Goal: Check status

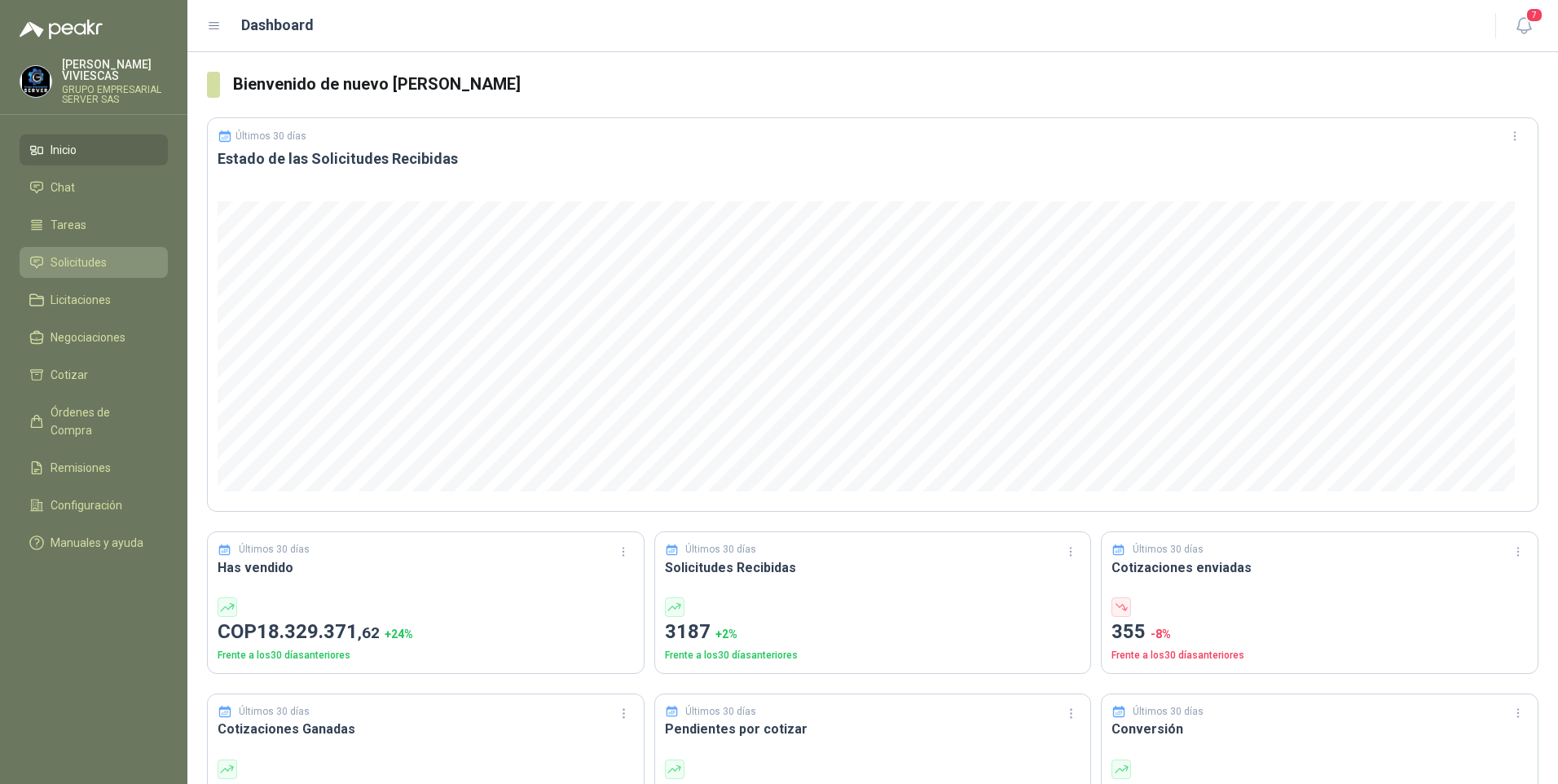
click at [67, 261] on span "Solicitudes" at bounding box center [78, 263] width 56 height 18
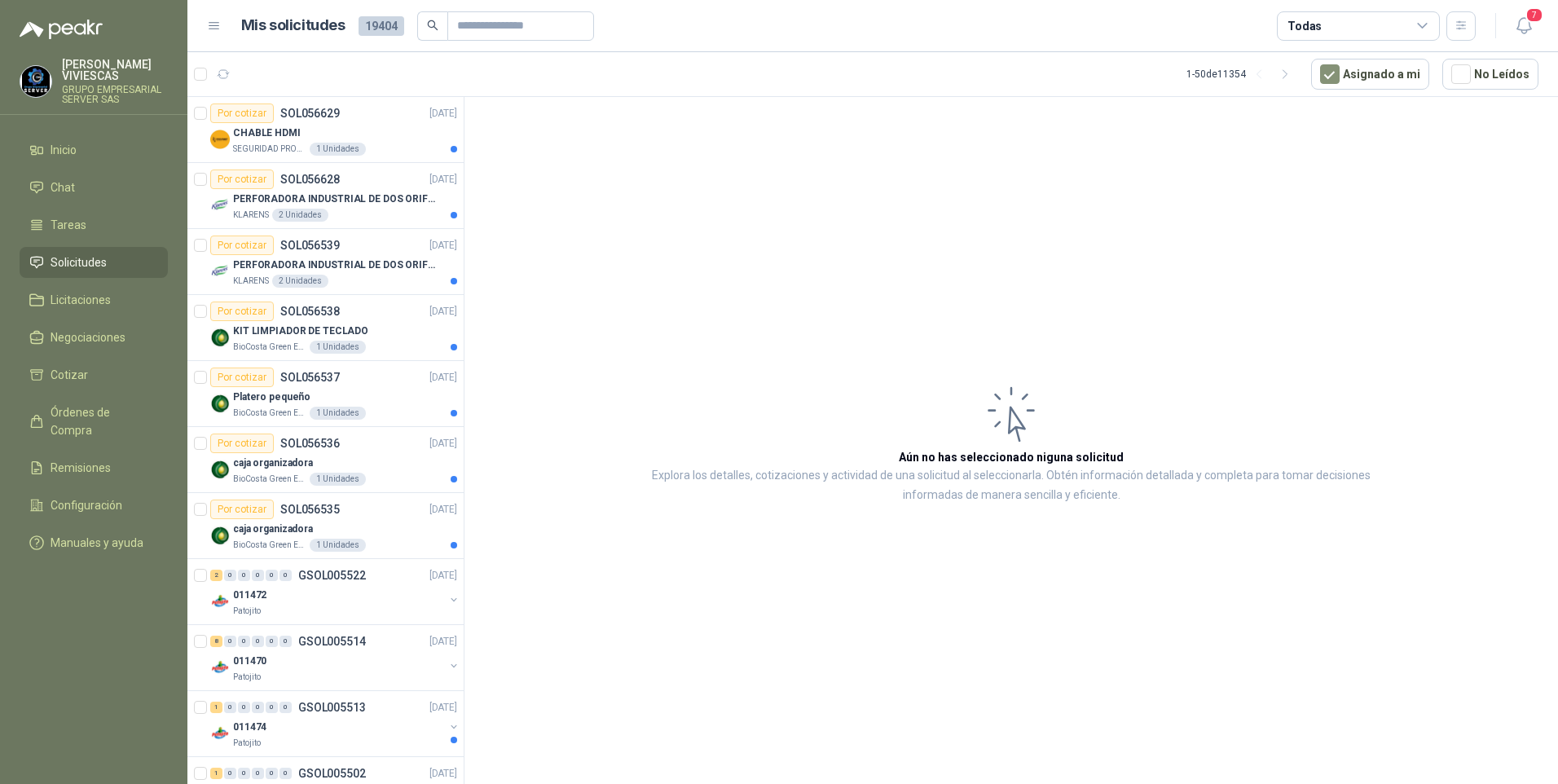
click at [1509, 29] on div "7" at bounding box center [1508, 26] width 63 height 26
click at [1517, 29] on icon "button" at bounding box center [1524, 26] width 21 height 21
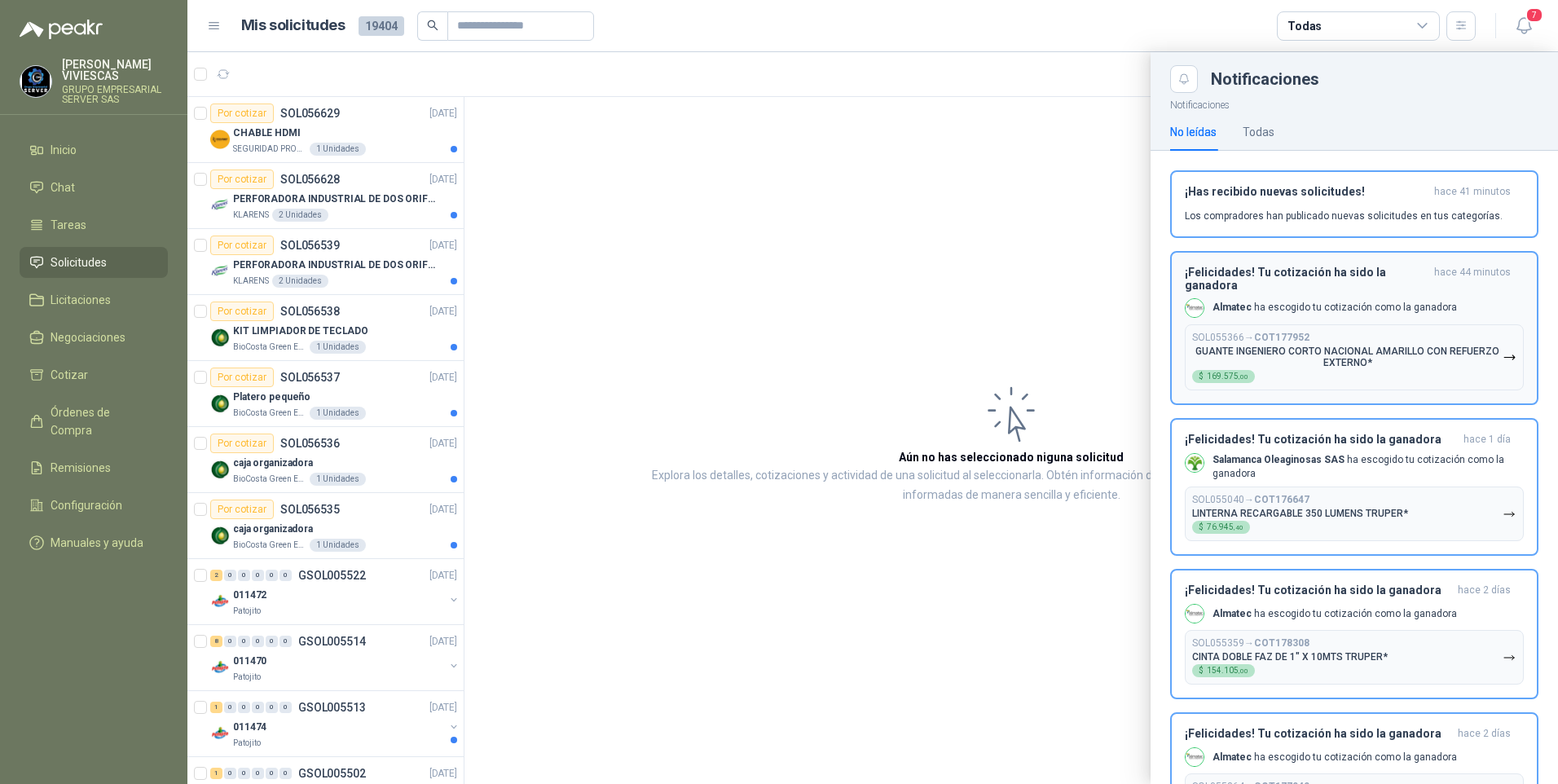
click at [1313, 345] on div "SOL055366 → COT177952 GUANTE INGENIERO CORTO NACIONAL AMARILLO CON REFUERZO EXT…" at bounding box center [1348, 357] width 310 height 51
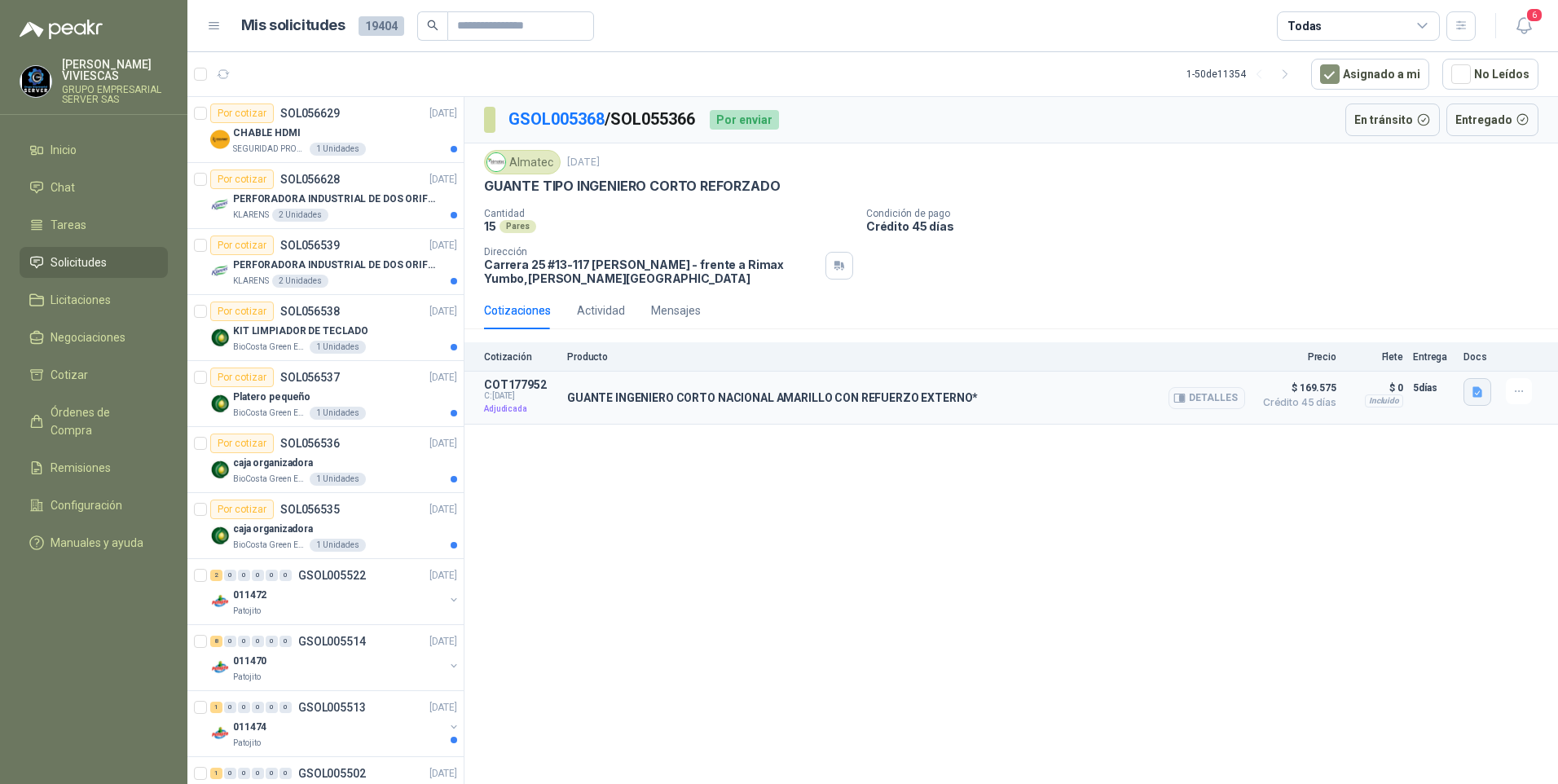
click at [1476, 398] on icon "button" at bounding box center [1478, 392] width 14 height 14
click at [1208, 398] on button "Detalles" at bounding box center [1207, 398] width 77 height 22
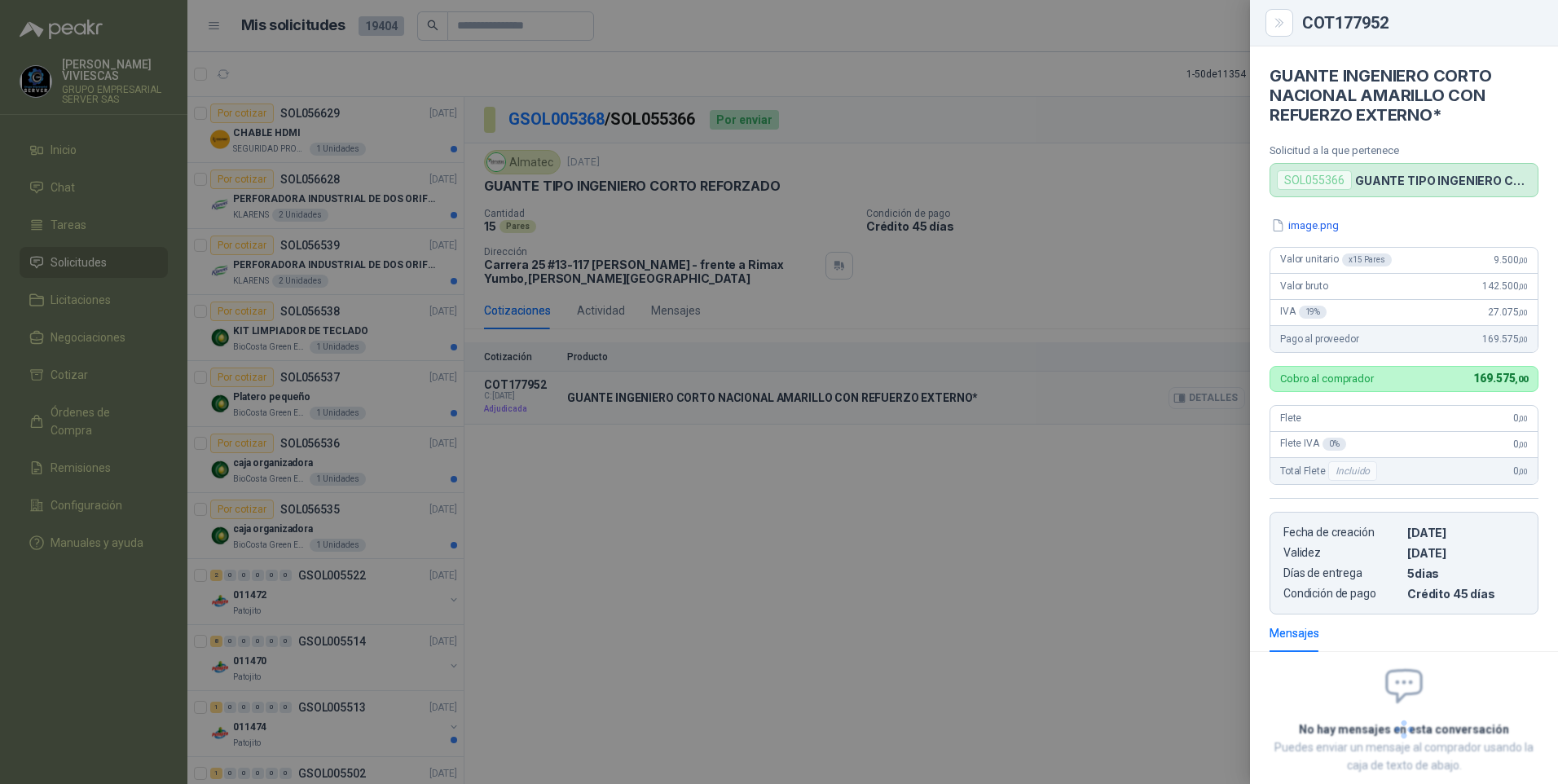
scroll to position [93, 0]
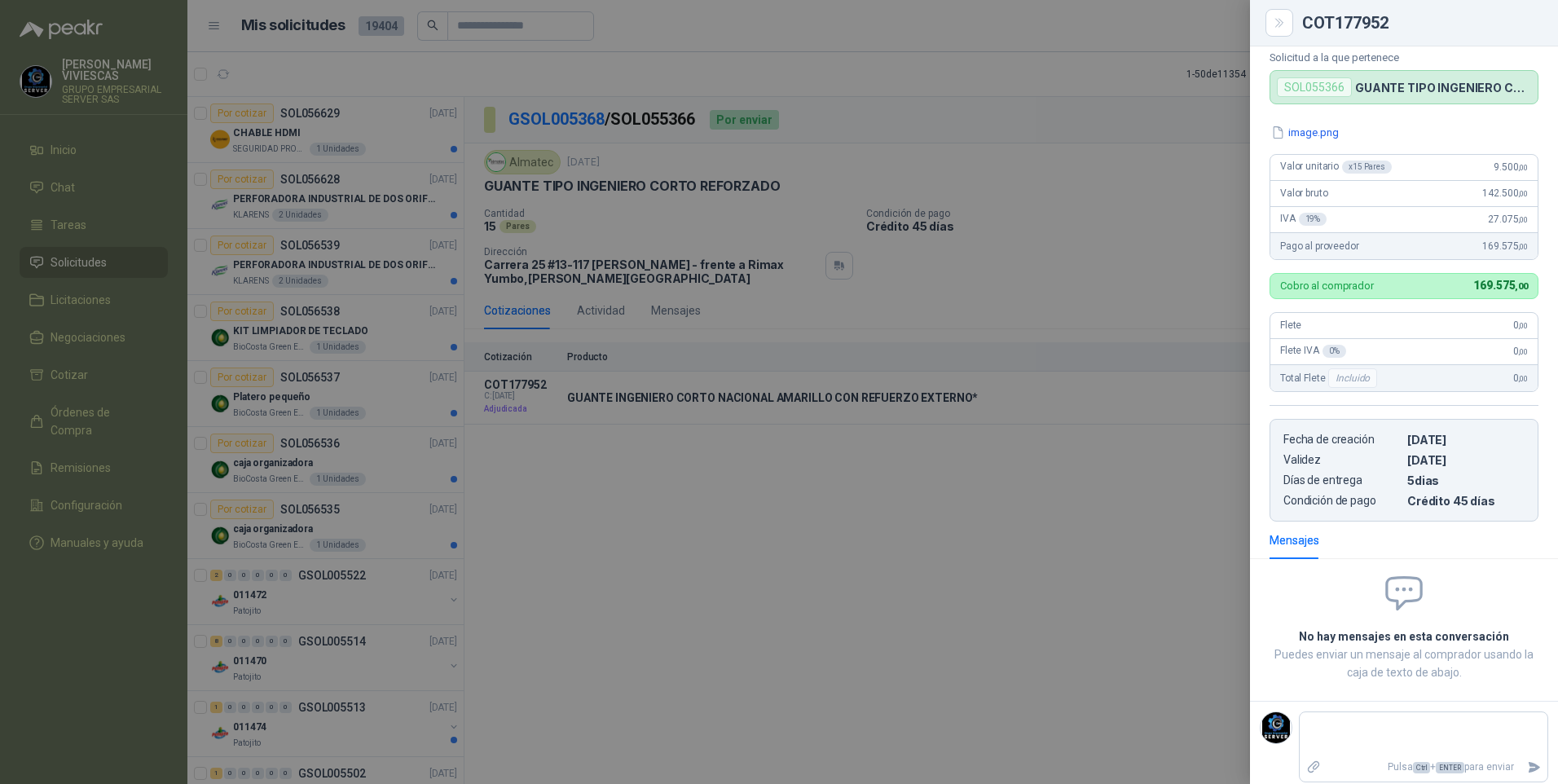
click at [808, 512] on div at bounding box center [779, 392] width 1558 height 784
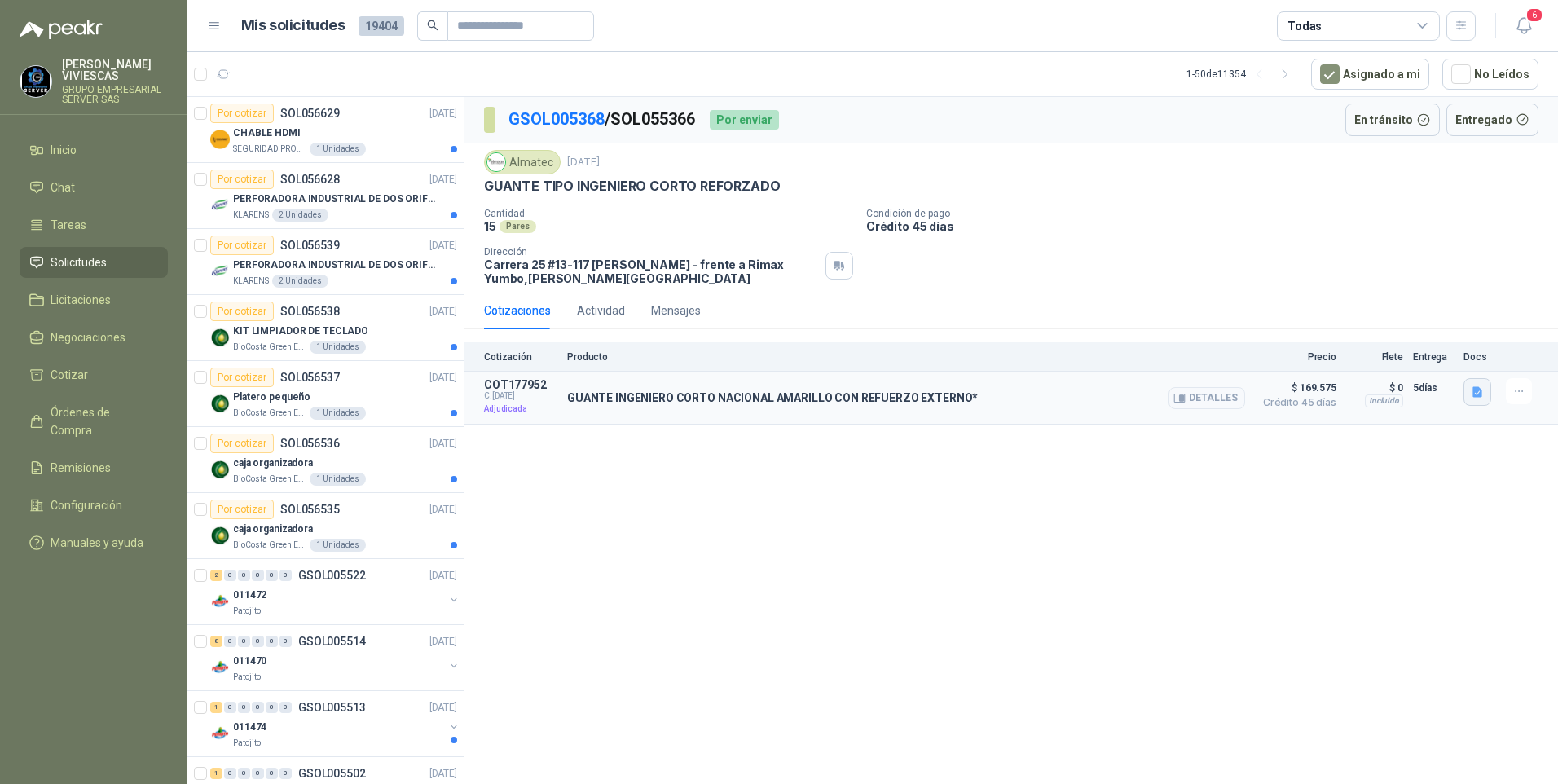
click at [1482, 391] on icon "button" at bounding box center [1478, 392] width 10 height 11
click at [1463, 349] on button "image.png" at bounding box center [1445, 355] width 71 height 17
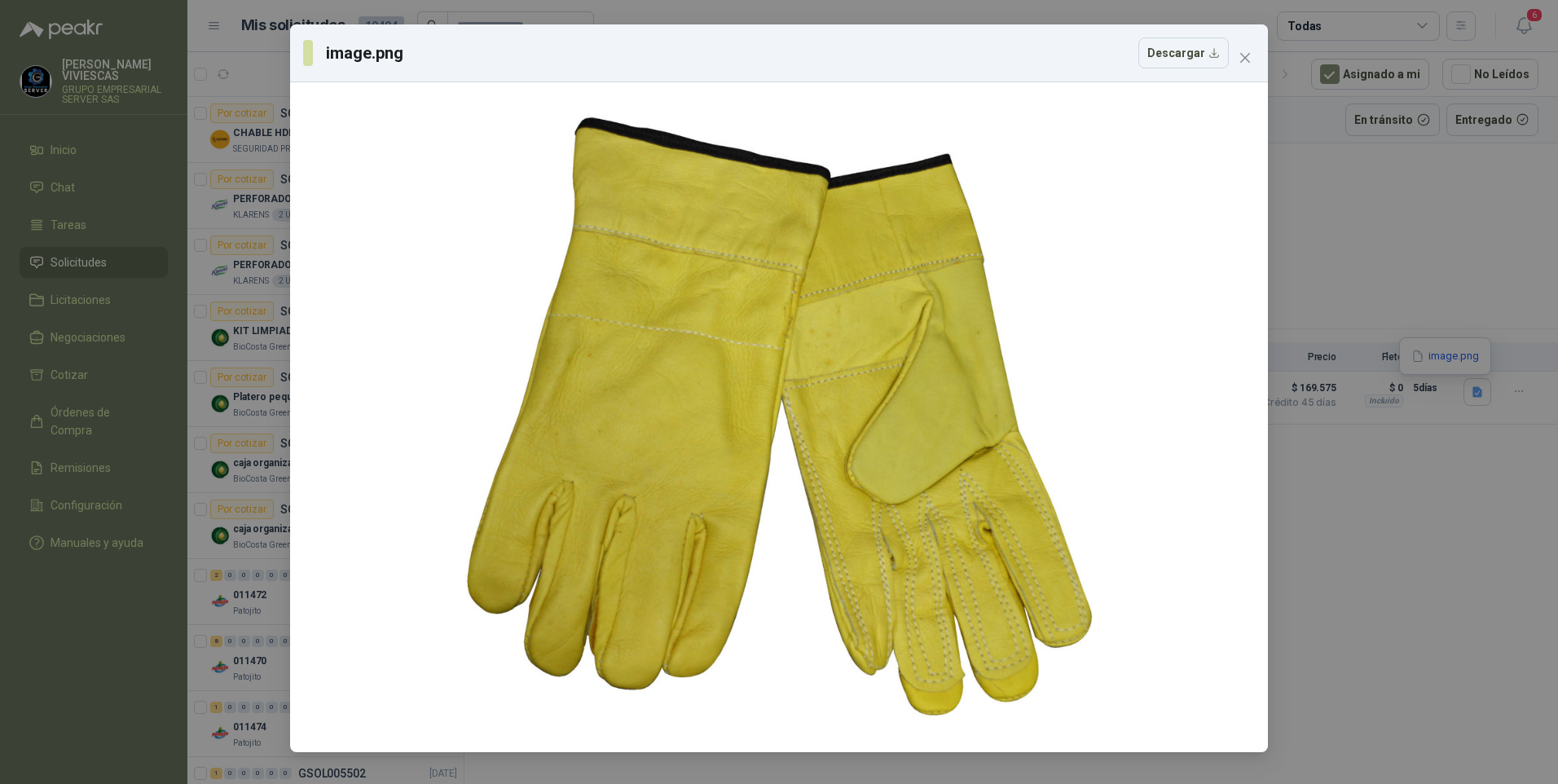
click at [1408, 627] on div "image.png Descargar" at bounding box center [779, 392] width 1558 height 784
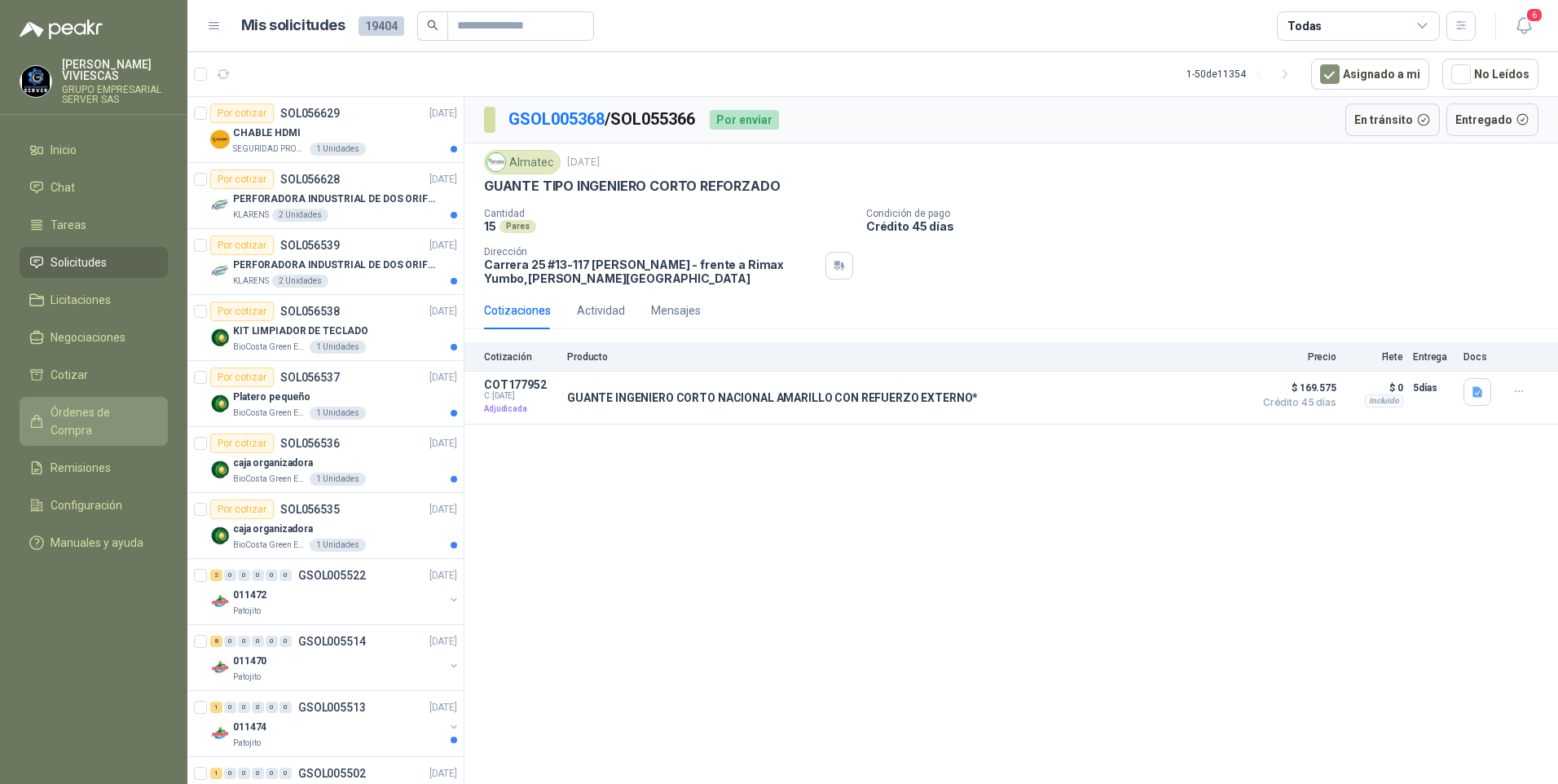
click at [91, 405] on span "Órdenes de Compra" at bounding box center [101, 421] width 102 height 36
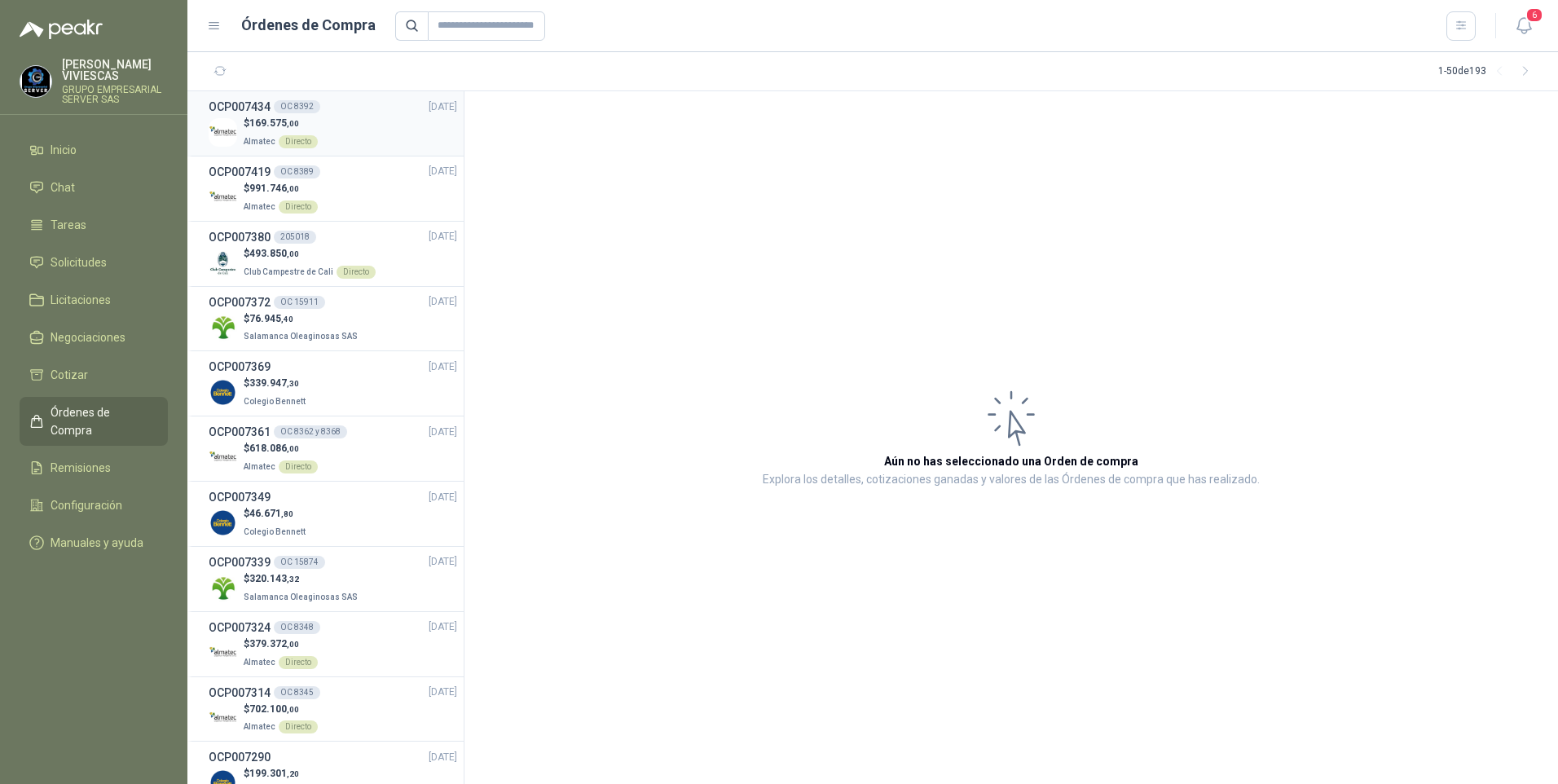
click at [273, 125] on span "169.575 ,00" at bounding box center [274, 123] width 49 height 12
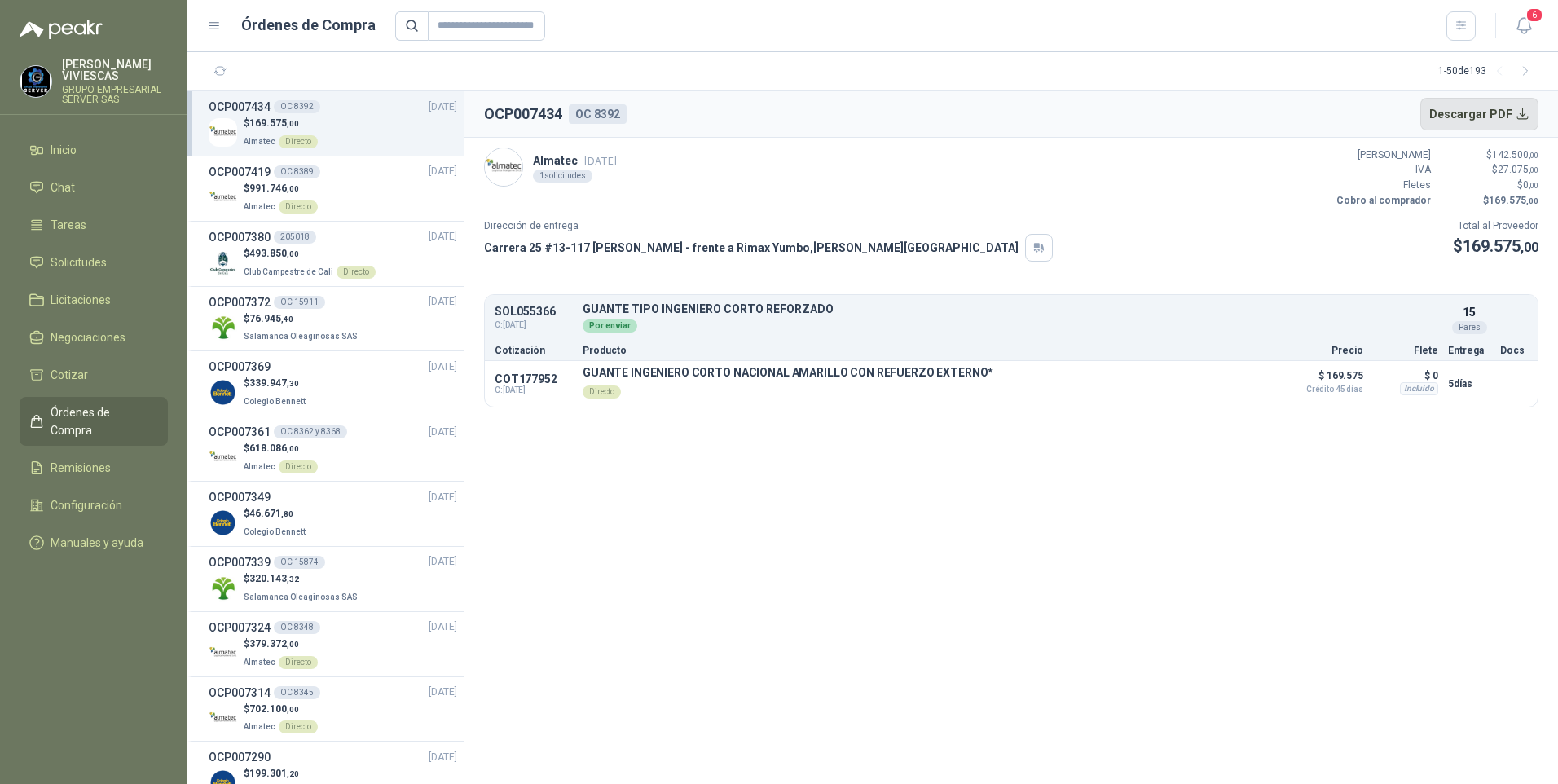
click at [1506, 108] on button "Descargar PDF" at bounding box center [1480, 114] width 119 height 33
